Goal: Task Accomplishment & Management: Complete application form

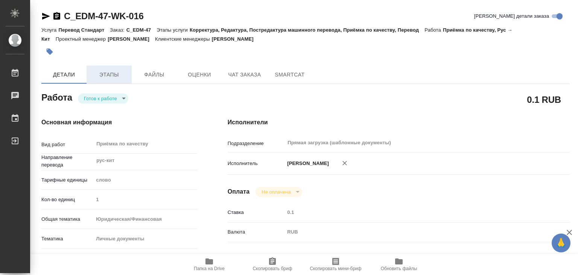
click at [102, 72] on span "Этапы" at bounding box center [109, 74] width 36 height 9
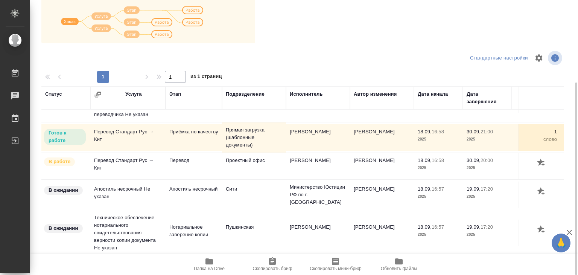
scroll to position [5, 0]
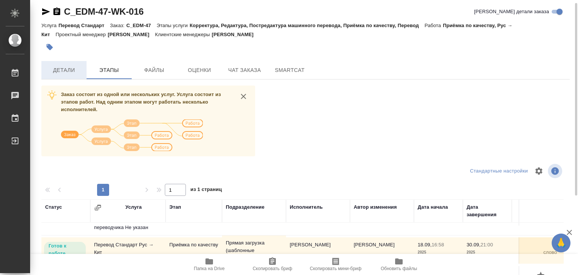
click at [75, 74] on span "Детали" at bounding box center [64, 69] width 36 height 9
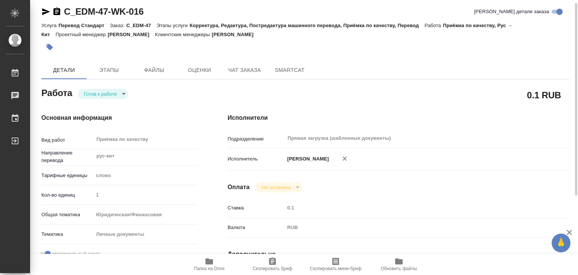
type textarea "x"
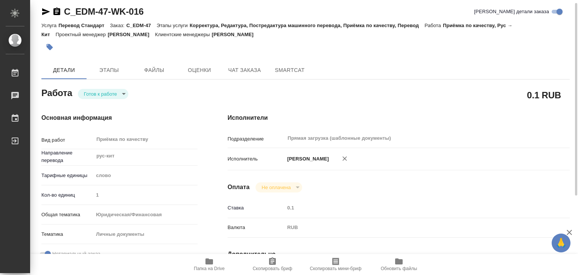
type textarea "x"
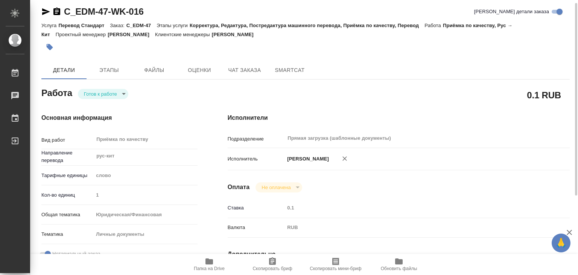
click at [209, 262] on icon "button" at bounding box center [210, 261] width 8 height 6
type textarea "x"
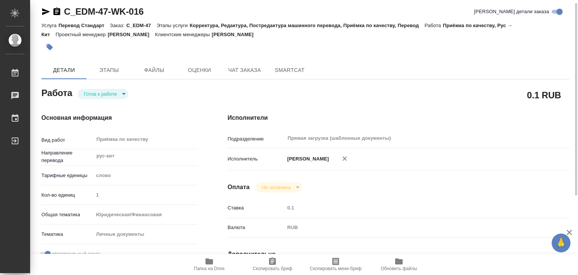
type textarea "x"
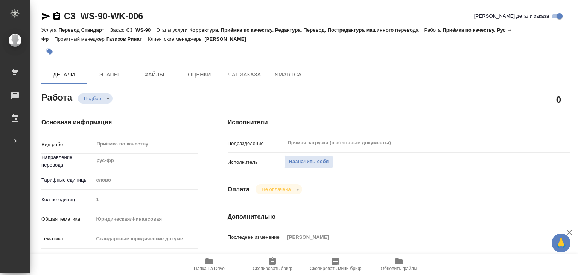
scroll to position [113, 0]
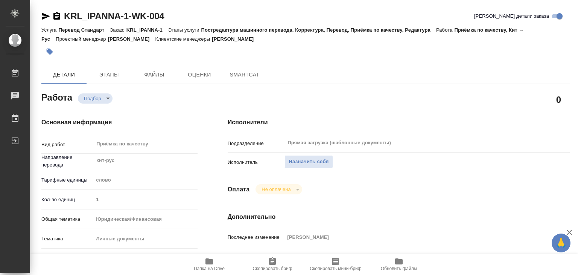
type textarea "x"
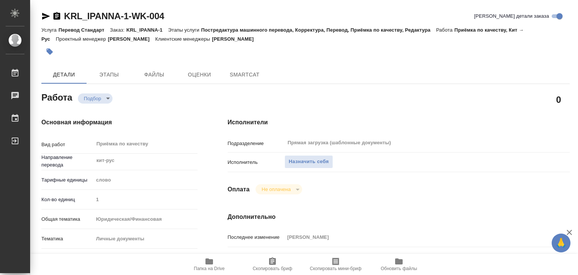
type textarea "x"
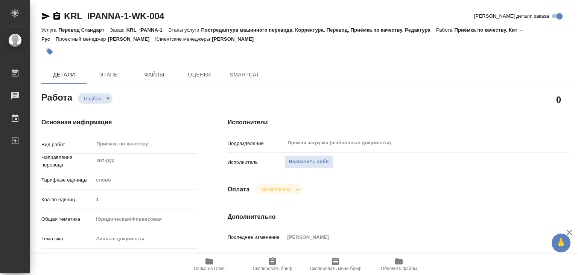
type textarea "x"
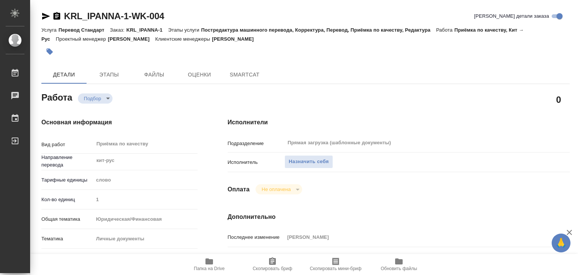
type textarea "x"
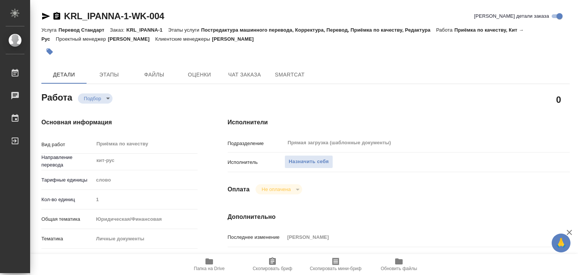
type textarea "x"
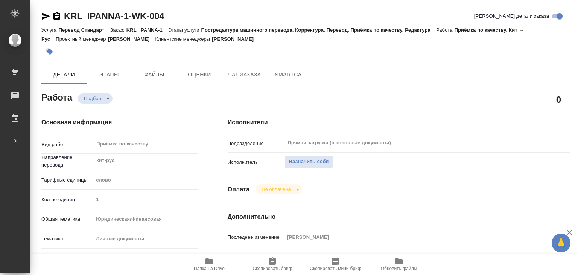
type textarea "x"
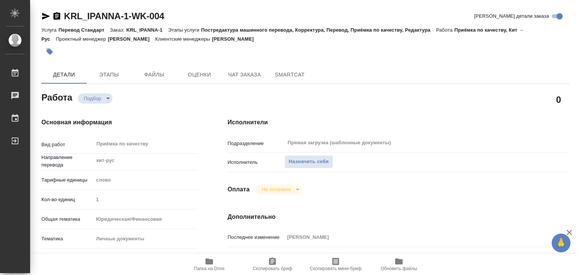
type textarea "x"
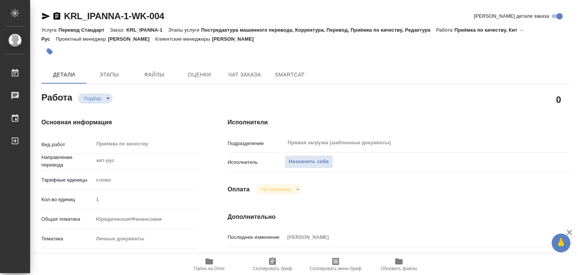
scroll to position [113, 0]
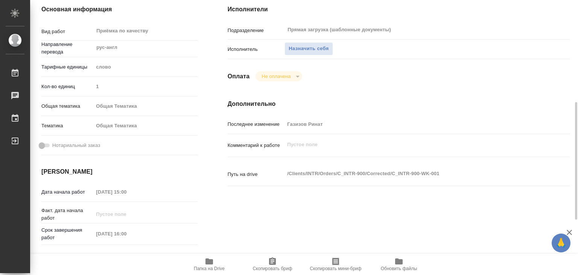
scroll to position [188, 0]
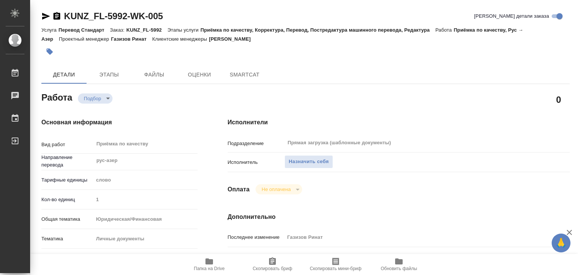
type textarea "x"
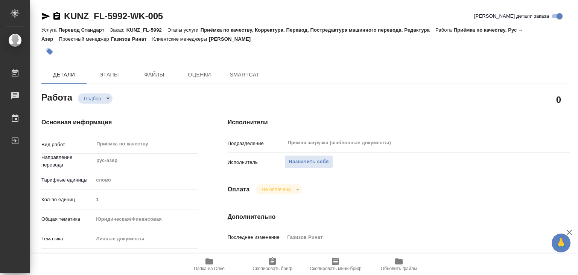
type textarea "x"
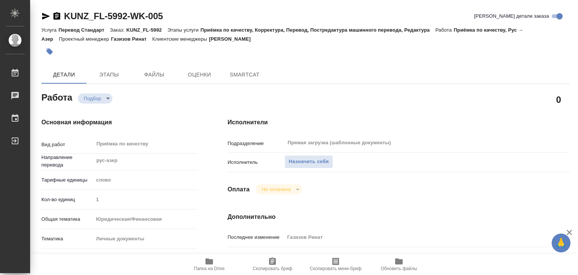
type textarea "x"
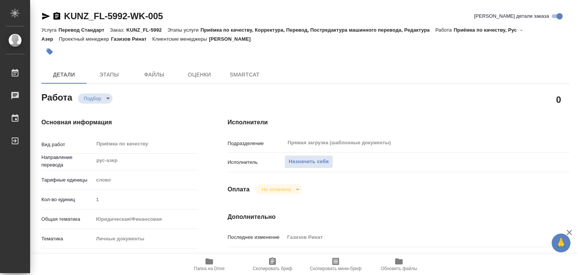
type textarea "x"
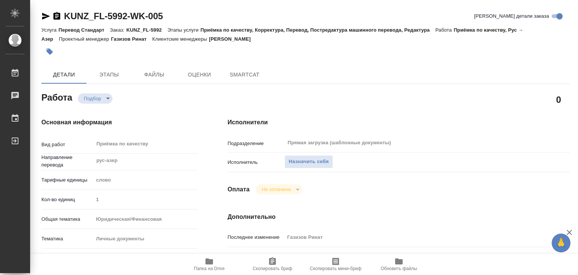
type textarea "x"
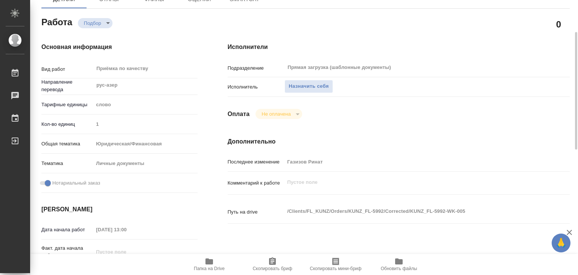
type textarea "x"
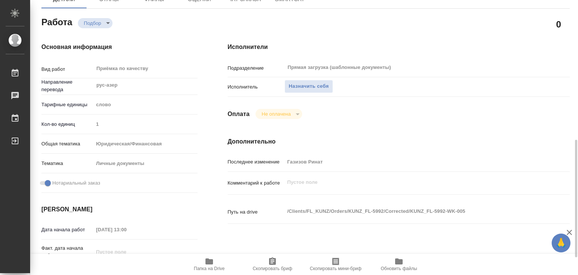
scroll to position [263, 0]
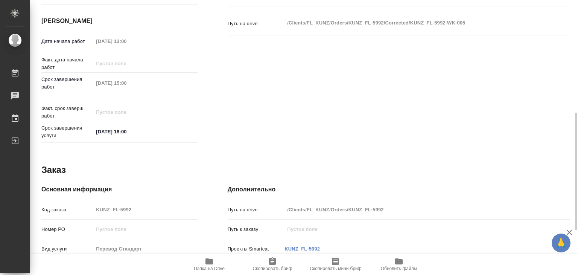
type textarea "x"
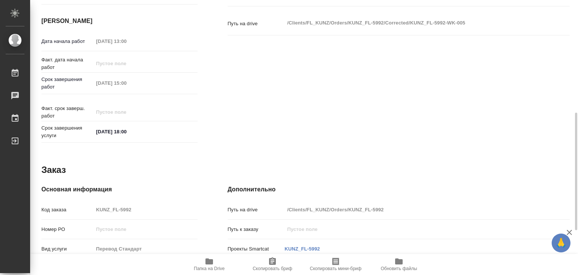
type textarea "x"
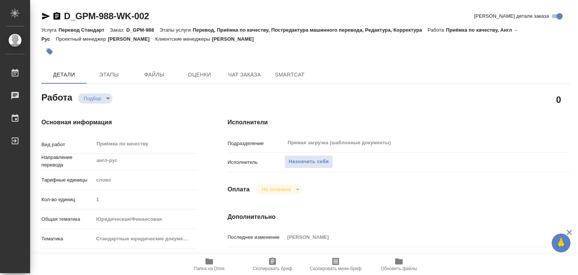
scroll to position [151, 0]
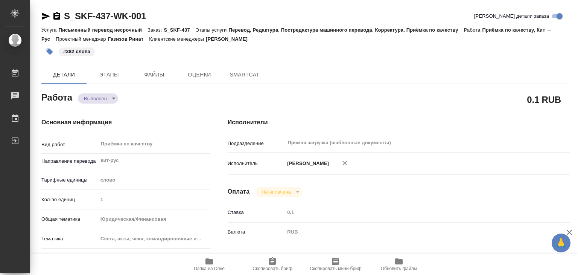
type textarea "x"
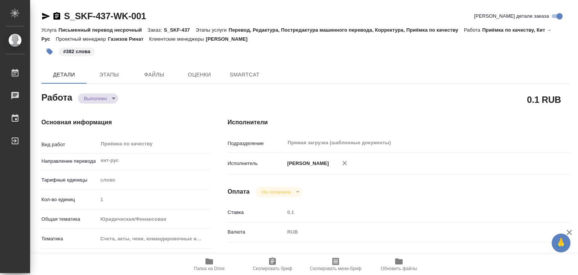
type textarea "x"
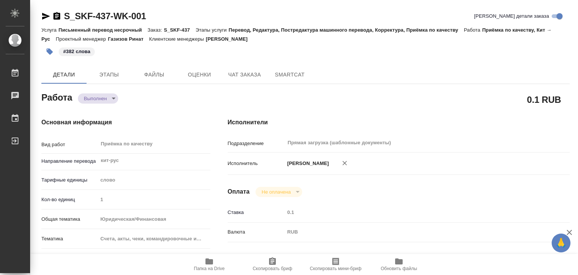
type textarea "x"
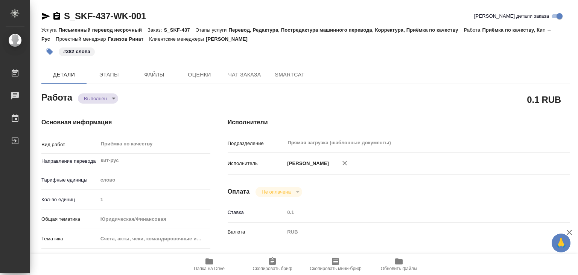
type textarea "x"
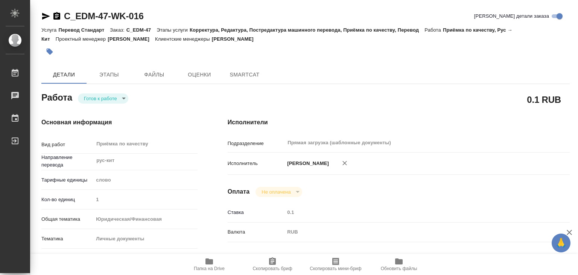
type textarea "x"
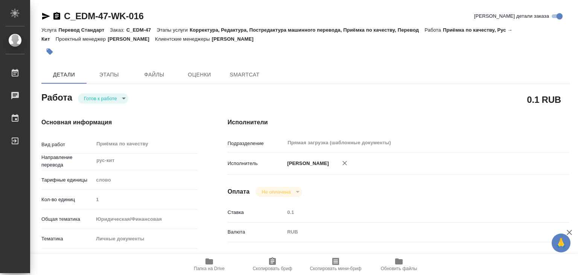
type textarea "x"
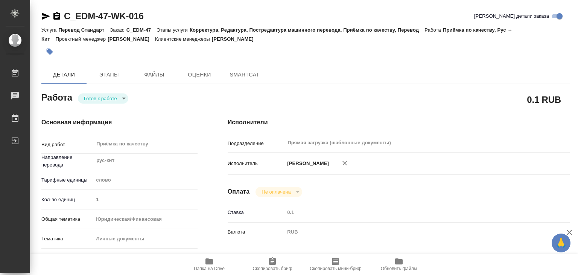
type textarea "x"
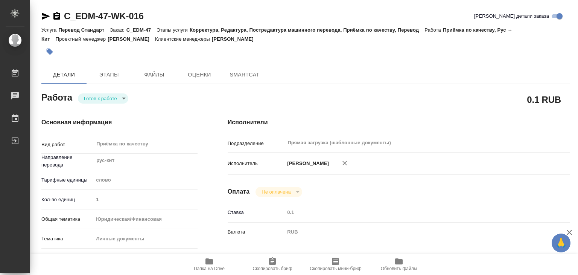
type textarea "x"
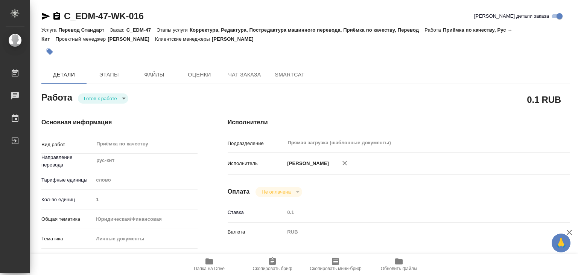
type textarea "x"
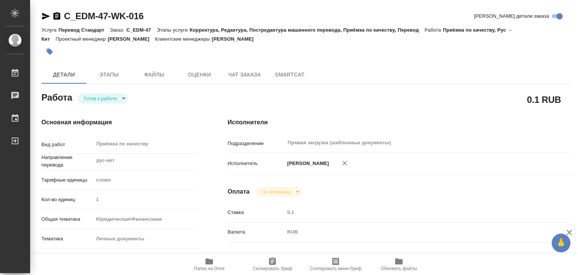
type textarea "x"
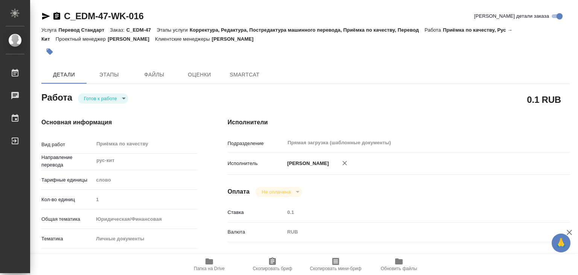
type textarea "x"
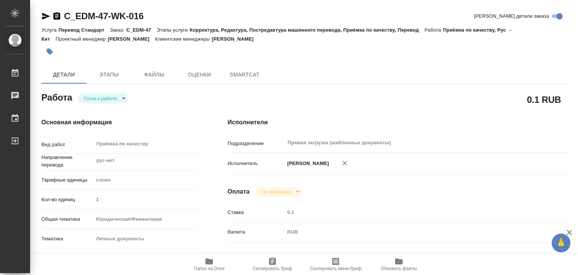
type textarea "x"
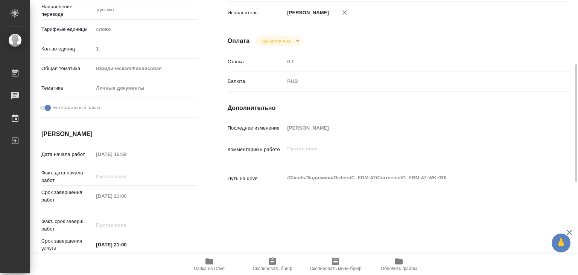
type textarea "x"
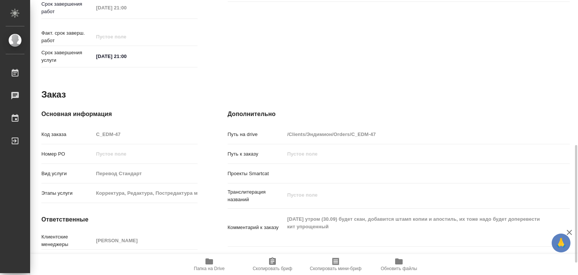
scroll to position [263, 0]
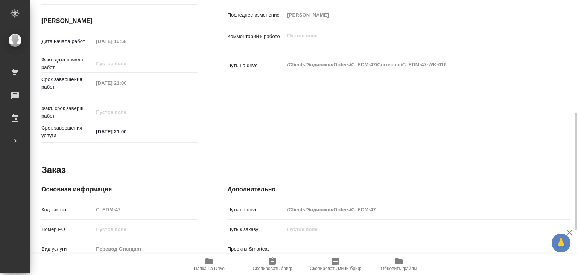
type textarea "x"
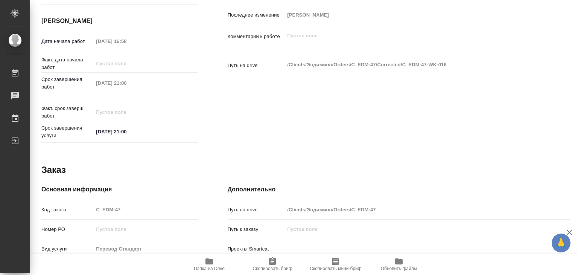
type textarea "x"
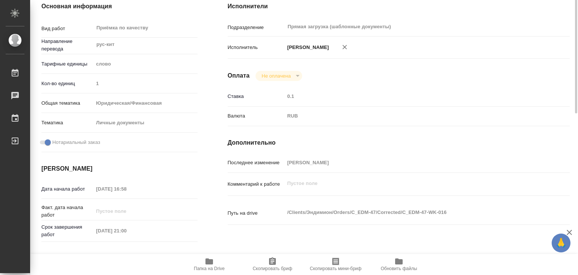
scroll to position [0, 0]
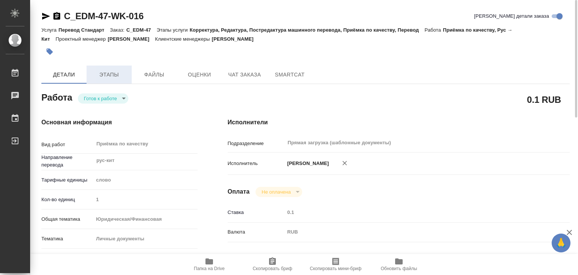
click at [97, 76] on span "Этапы" at bounding box center [109, 74] width 36 height 9
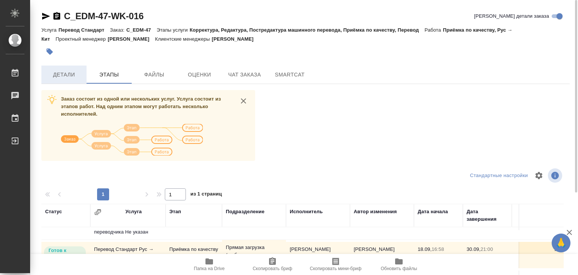
click at [66, 75] on span "Детали" at bounding box center [64, 74] width 36 height 9
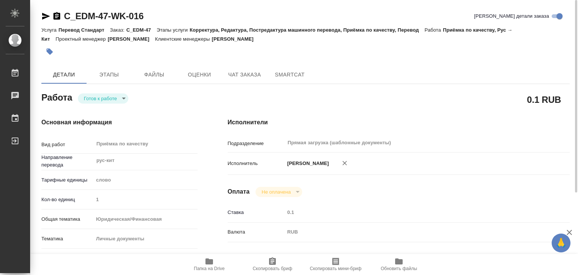
type textarea "x"
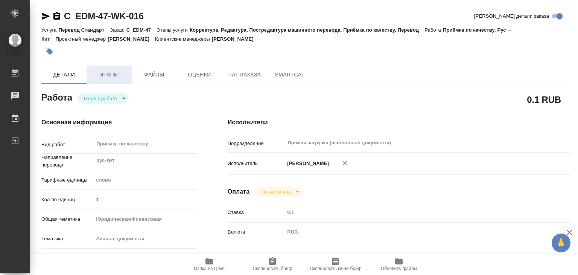
click at [104, 75] on span "Этапы" at bounding box center [109, 74] width 36 height 9
